Goal: Find specific page/section: Find specific page/section

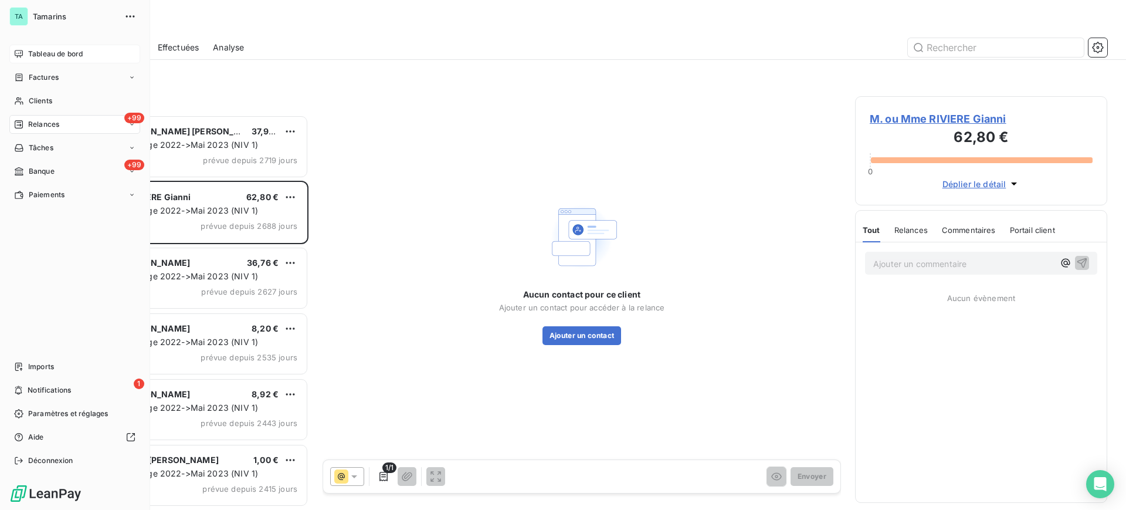
scroll to position [384, 241]
click at [57, 52] on span "Tableau de bord" at bounding box center [55, 54] width 55 height 11
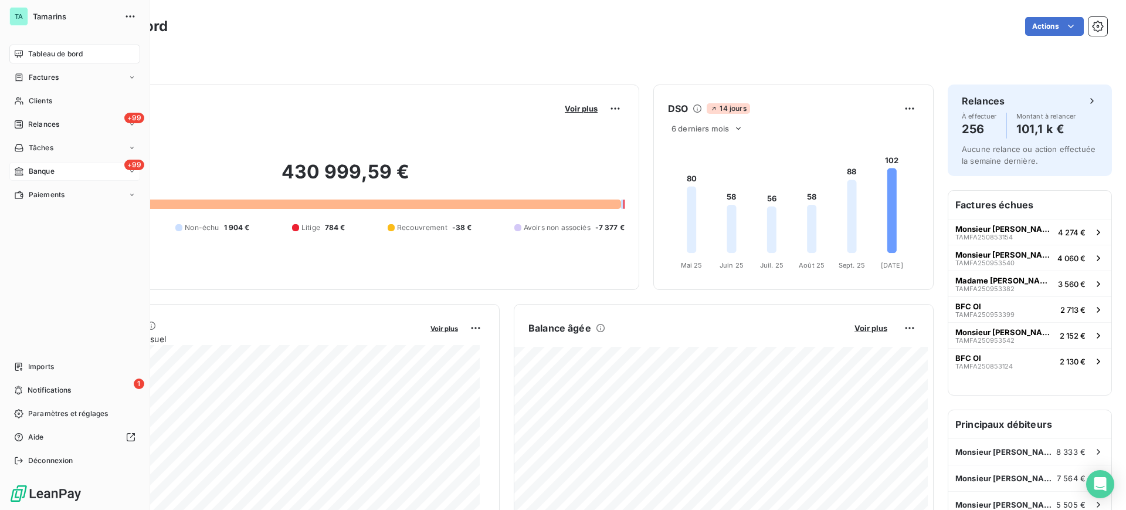
click at [35, 173] on span "Banque" at bounding box center [42, 171] width 26 height 11
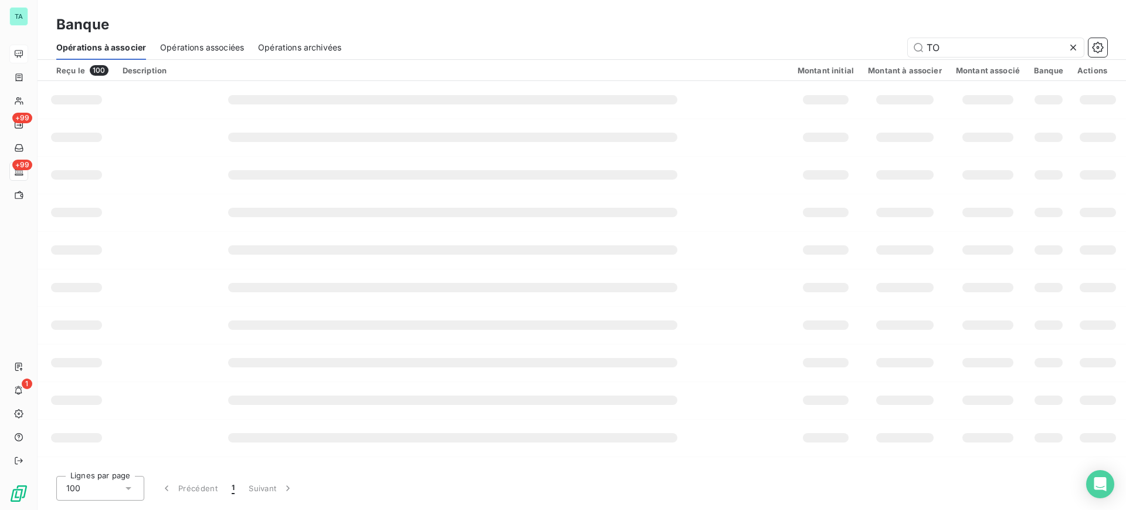
type input "T"
